Goal: Transaction & Acquisition: Download file/media

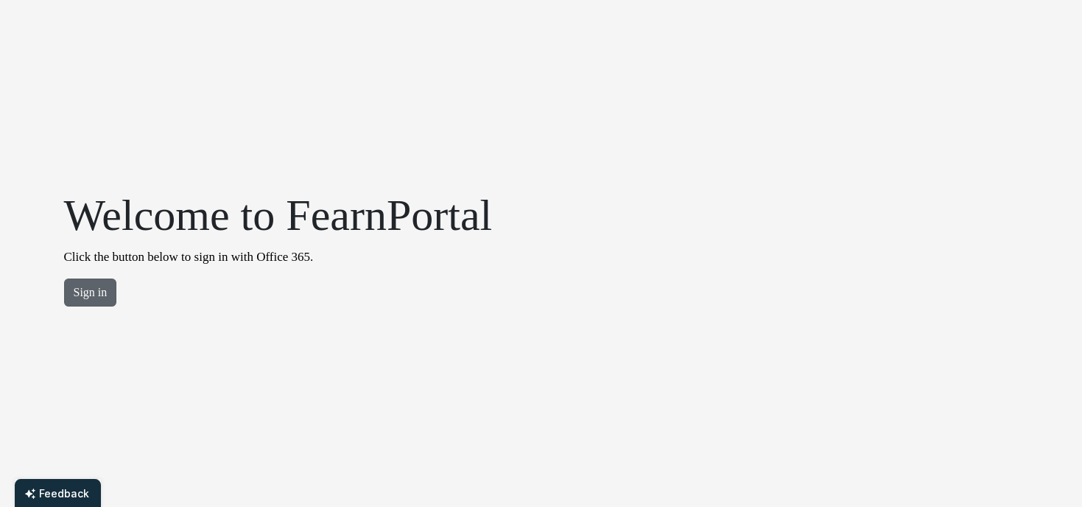
click at [85, 289] on button "Sign in" at bounding box center [90, 292] width 53 height 28
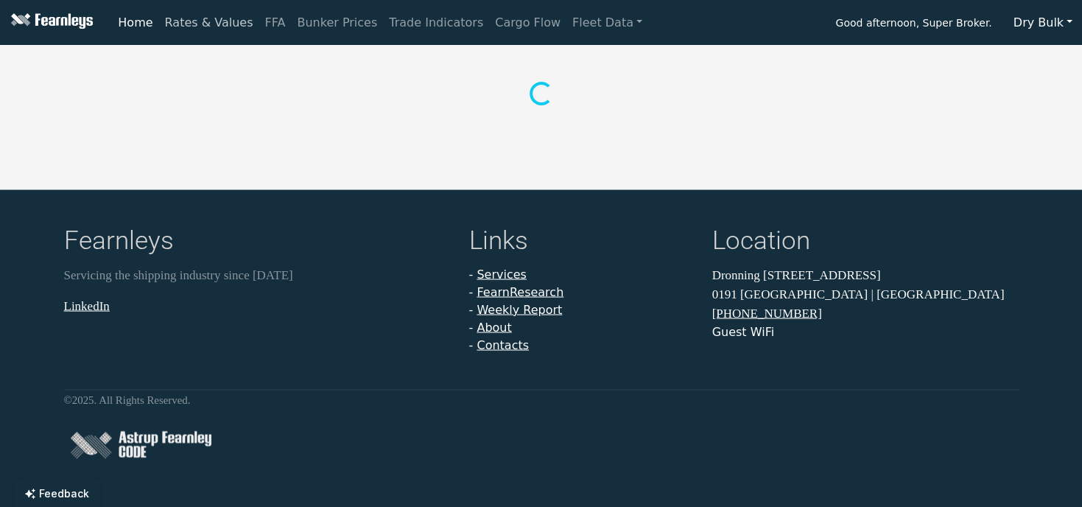
click at [203, 21] on link "Rates & Values" at bounding box center [209, 22] width 100 height 29
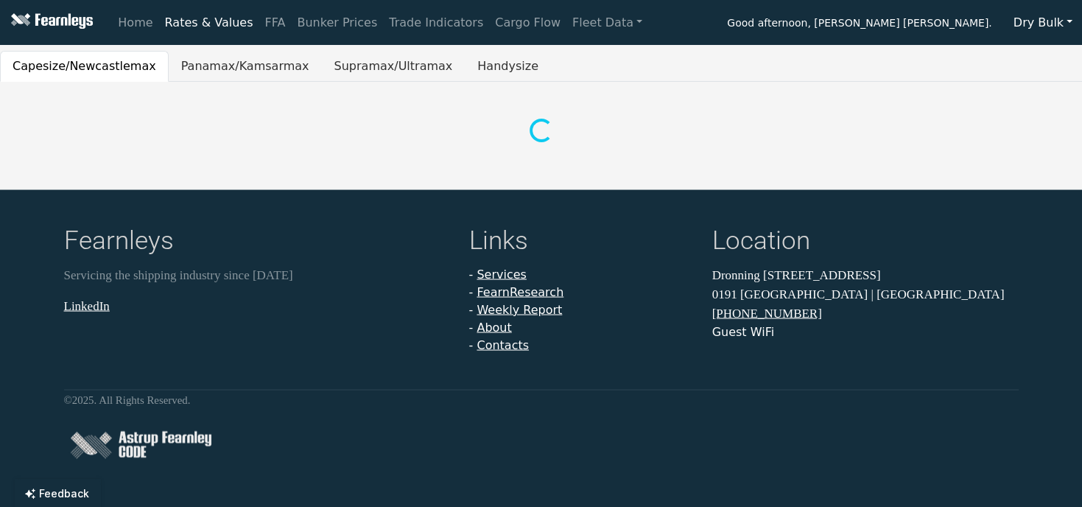
click at [1067, 24] on button "Dry Bulk" at bounding box center [1043, 23] width 78 height 28
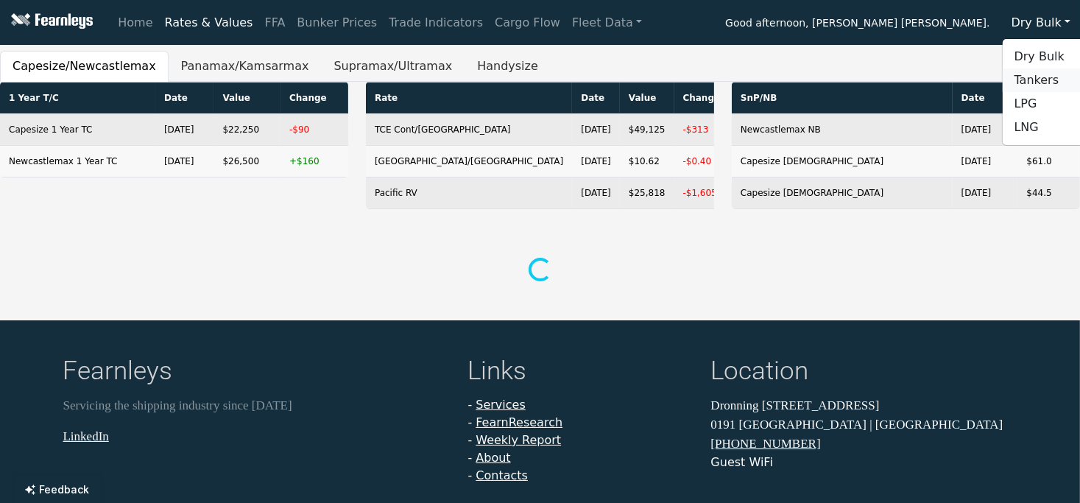
click at [1041, 77] on link "Tankers" at bounding box center [1061, 80] width 116 height 24
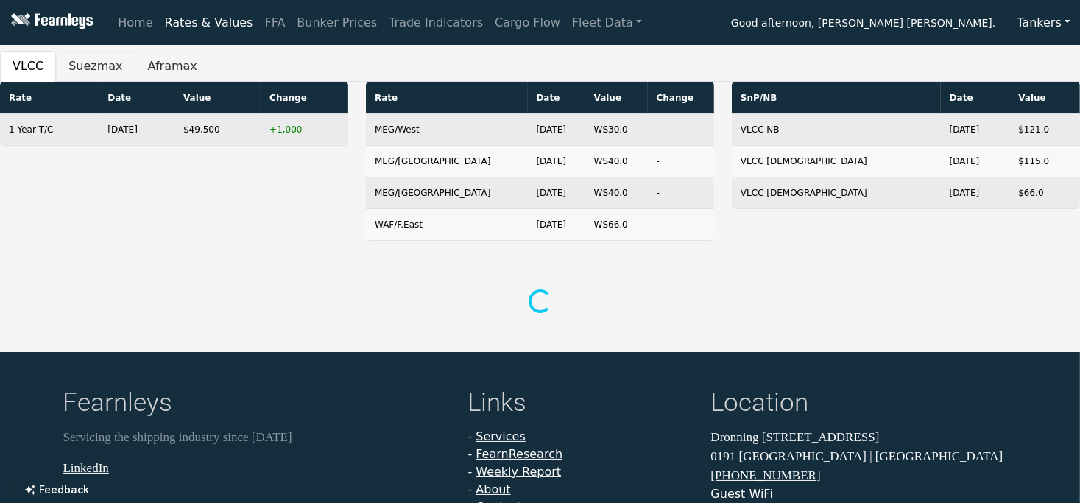
click at [85, 68] on button "Suezmax" at bounding box center [95, 66] width 79 height 31
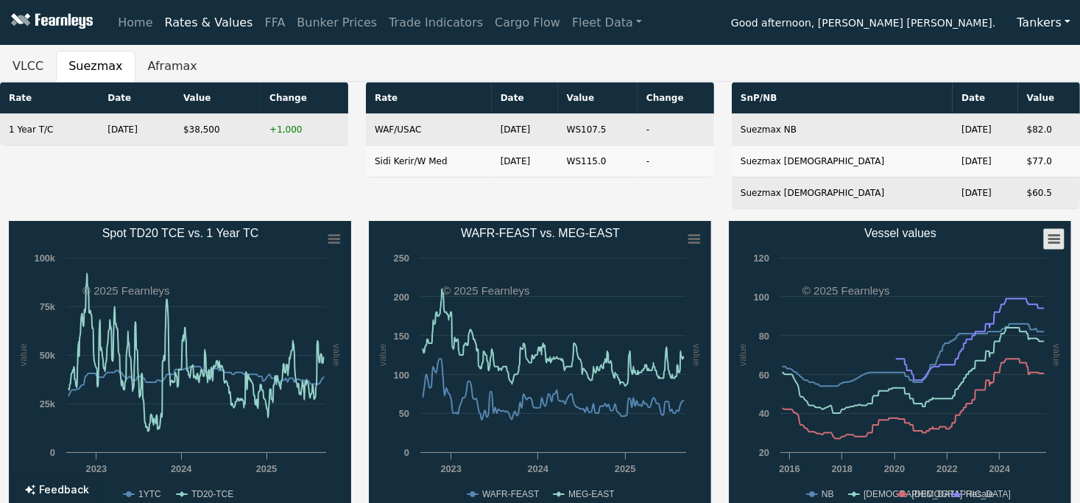
click at [1055, 244] on rect "Vessel values" at bounding box center [1054, 239] width 21 height 21
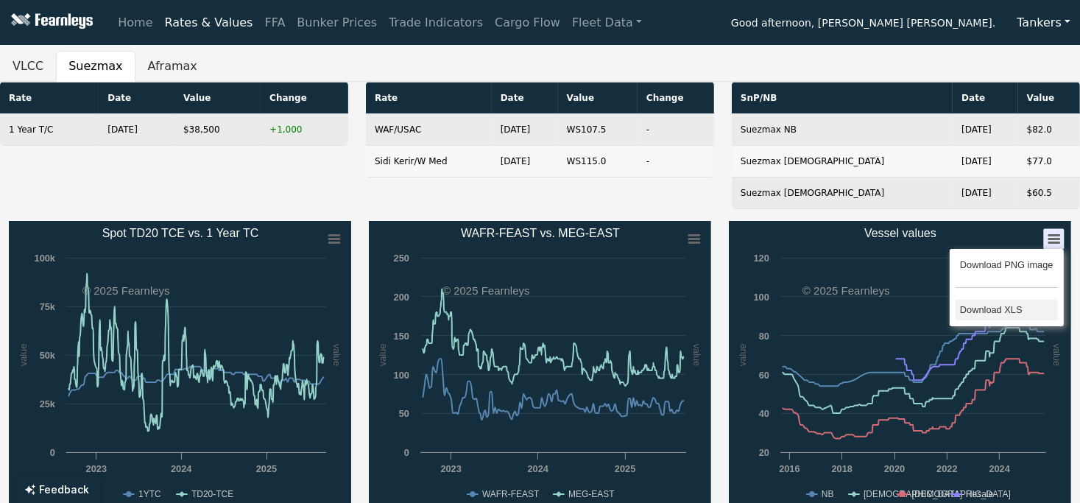
click at [1001, 303] on li "Download XLS" at bounding box center [1007, 310] width 102 height 21
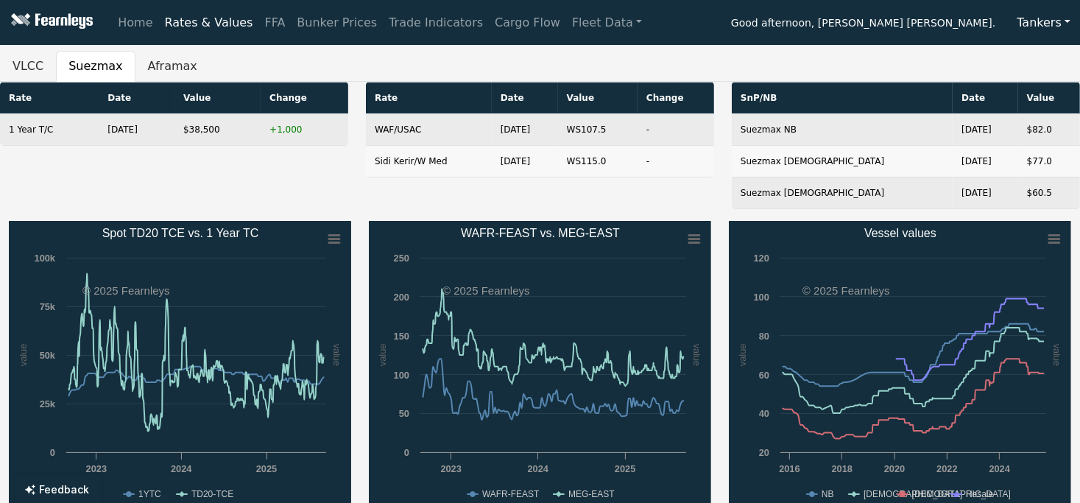
click at [4, 386] on div "Created with Highcharts 11.4.8 value value Chart context menu Spot TD20 TCE vs.…" at bounding box center [180, 368] width 360 height 295
click at [155, 73] on button "Aframax" at bounding box center [172, 66] width 74 height 31
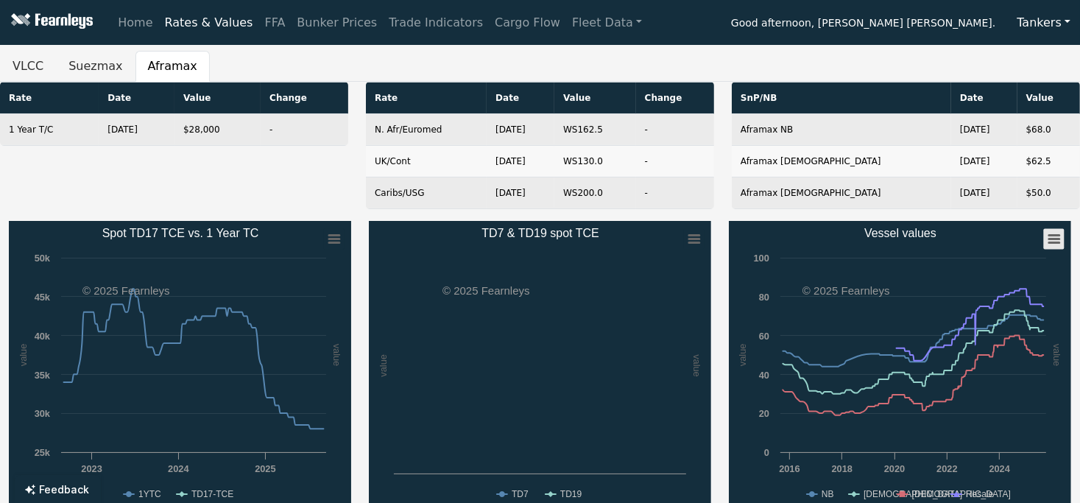
click at [1051, 244] on rect "Vessel values" at bounding box center [1054, 239] width 21 height 21
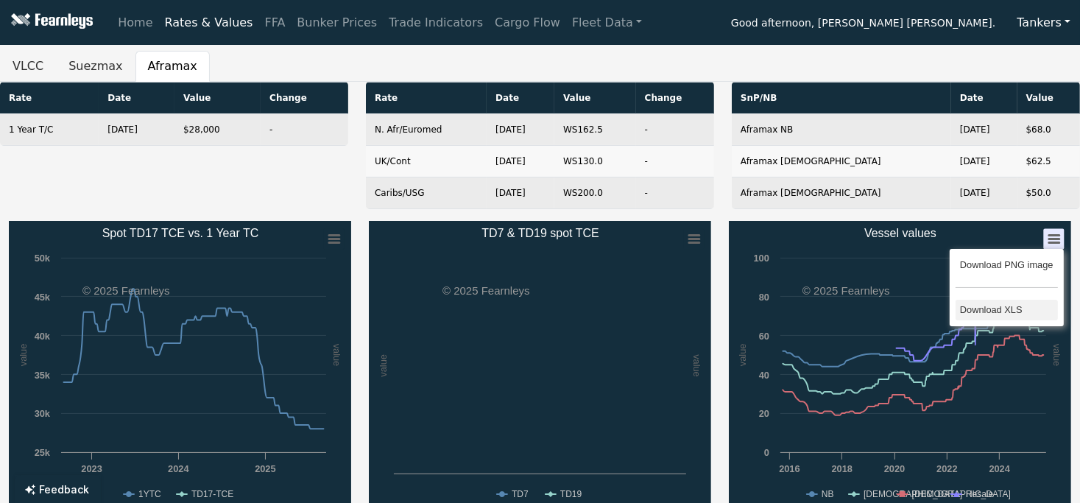
click at [991, 303] on li "Download XLS" at bounding box center [1007, 310] width 102 height 21
